Goal: Task Accomplishment & Management: Use online tool/utility

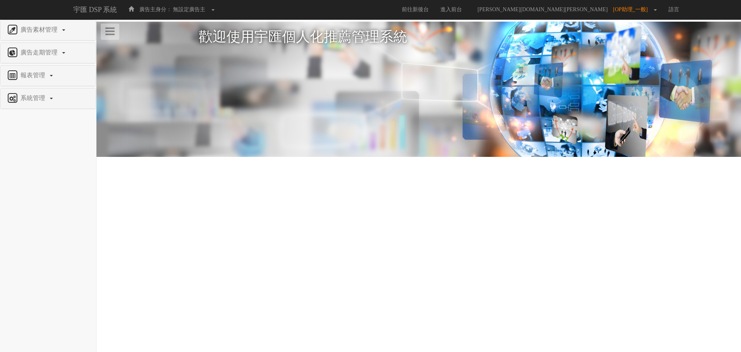
click at [49, 91] on div "系統管理" at bounding box center [47, 98] width 95 height 20
click at [40, 76] on span "報表管理" at bounding box center [34, 75] width 30 height 7
click at [30, 94] on span "全站分析" at bounding box center [19, 94] width 27 height 6
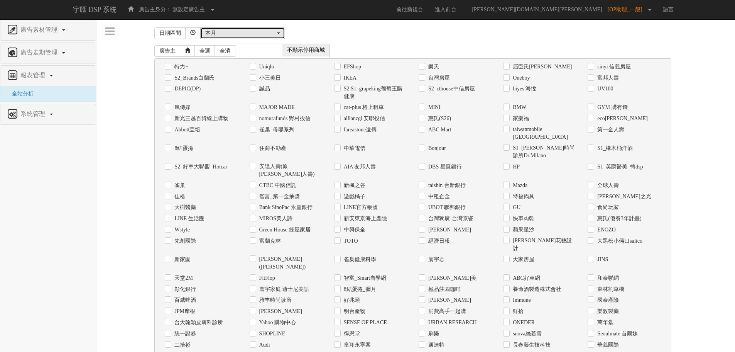
click at [212, 32] on div "本月" at bounding box center [240, 33] width 70 height 8
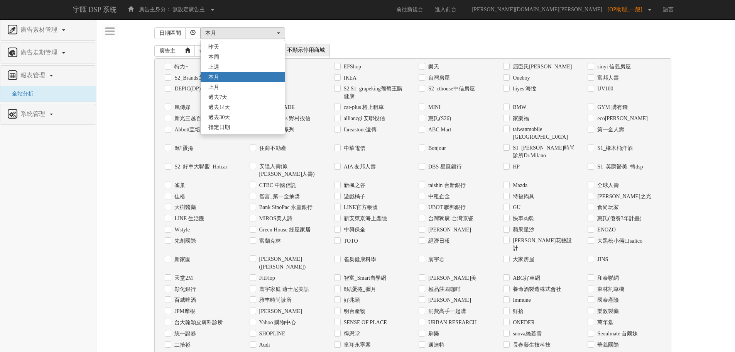
click at [429, 34] on div "昨天 本周 上週 本月 上月 過去7天 過去14天 過去30天 指定日期 本月 昨天 本周 上週 本月 上月 過去7天 過去14天 過去30天 指定日期" at bounding box center [438, 33] width 477 height 12
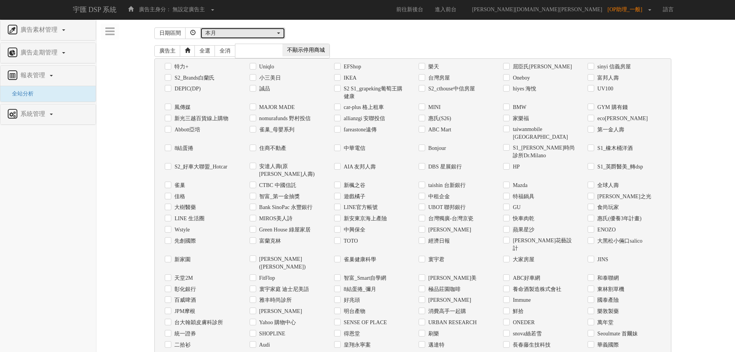
click at [277, 30] on div "本月" at bounding box center [242, 33] width 75 height 8
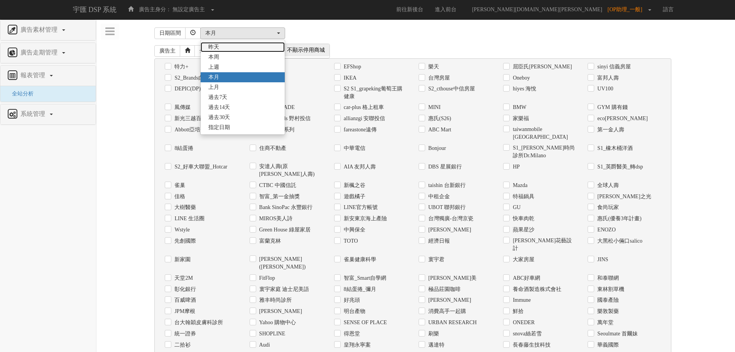
click at [219, 47] on span "昨天" at bounding box center [213, 47] width 11 height 8
select select "LastDay"
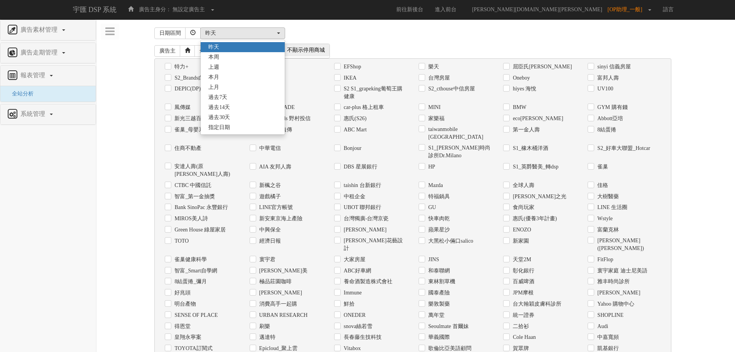
click at [463, 33] on div "昨天 本周 上週 本月 上月 過去7天 過去14天 過去30天 指定日期 昨天 昨天 本周 上週 本月 上月 過去7天 過去14天 過去30天 指定日期" at bounding box center [438, 33] width 477 height 12
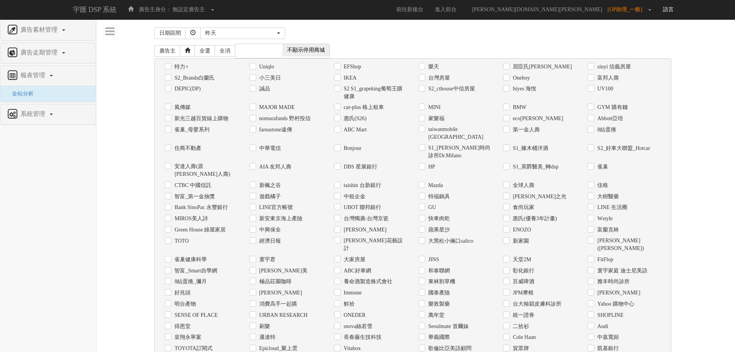
scroll to position [4, 0]
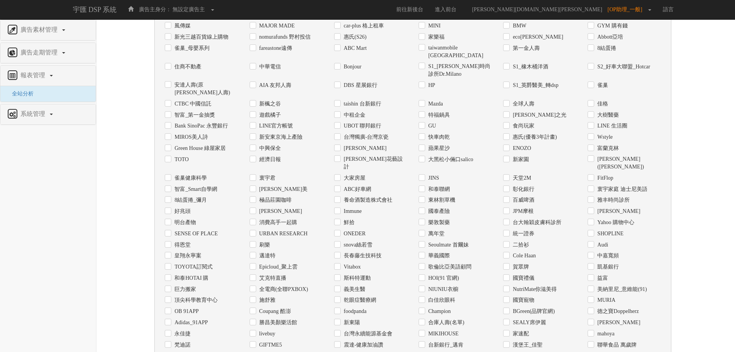
drag, startPoint x: 284, startPoint y: 269, endPoint x: 288, endPoint y: 269, distance: 4.3
click at [284, 285] on label "全電商(全聯PXBOX)" at bounding box center [282, 289] width 51 height 8
click at [255, 286] on input "全電商(全聯PXBOX)" at bounding box center [252, 288] width 5 height 5
checkbox input "true"
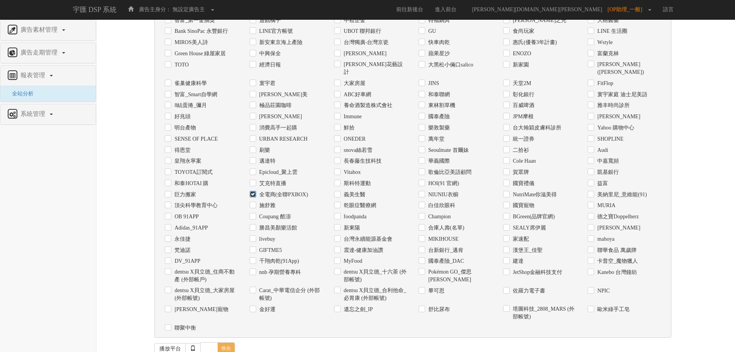
scroll to position [228, 0]
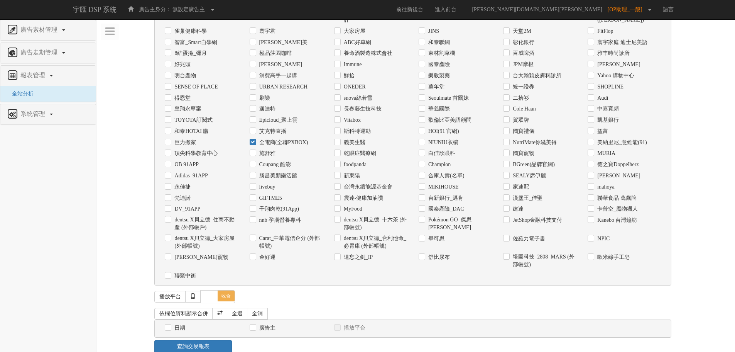
click at [173, 324] on label "日期" at bounding box center [179, 328] width 13 height 8
click at [170, 325] on input "日期" at bounding box center [167, 327] width 5 height 5
checkbox input "true"
click at [273, 324] on label "廣告主" at bounding box center [266, 328] width 18 height 8
click at [255, 325] on input "廣告主" at bounding box center [252, 327] width 5 height 5
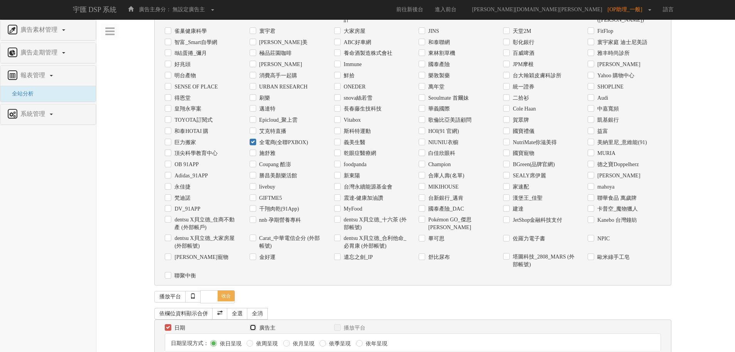
checkbox input "true"
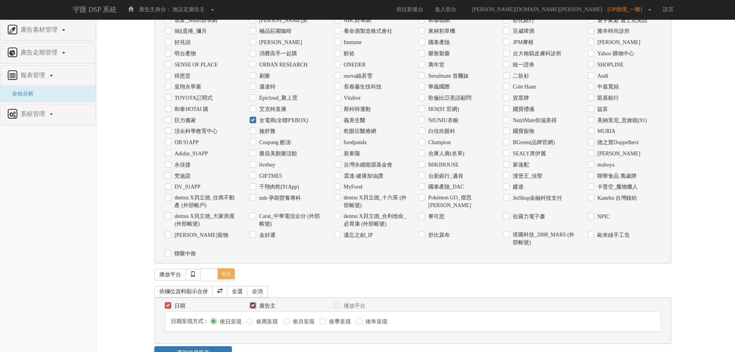
scroll to position [257, 0]
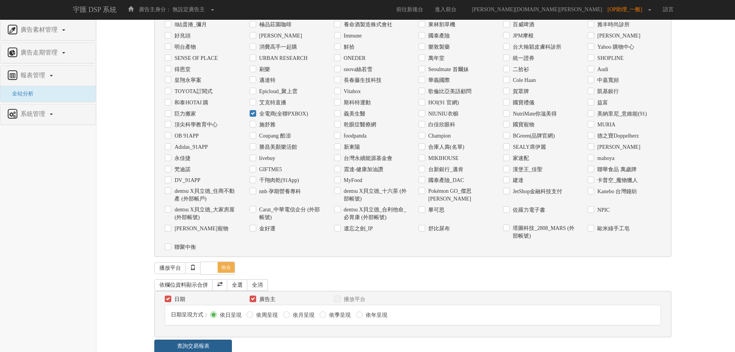
click at [210, 339] on link "查詢交易報表" at bounding box center [193, 345] width 78 height 13
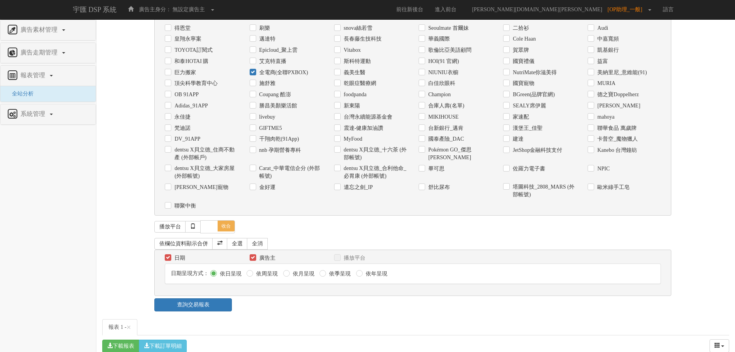
scroll to position [325, 0]
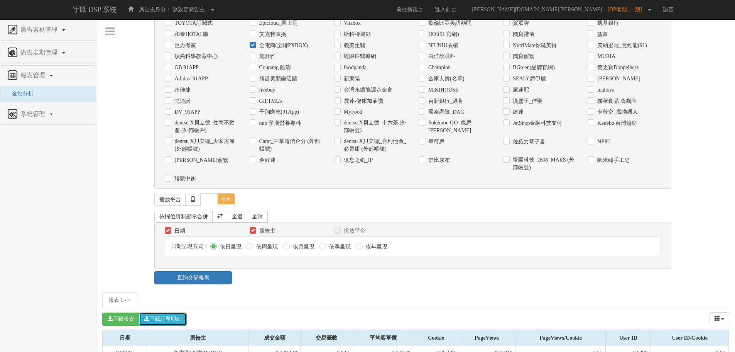
click at [171, 312] on button "下載訂單明細" at bounding box center [163, 318] width 48 height 13
